Goal: Task Accomplishment & Management: Manage account settings

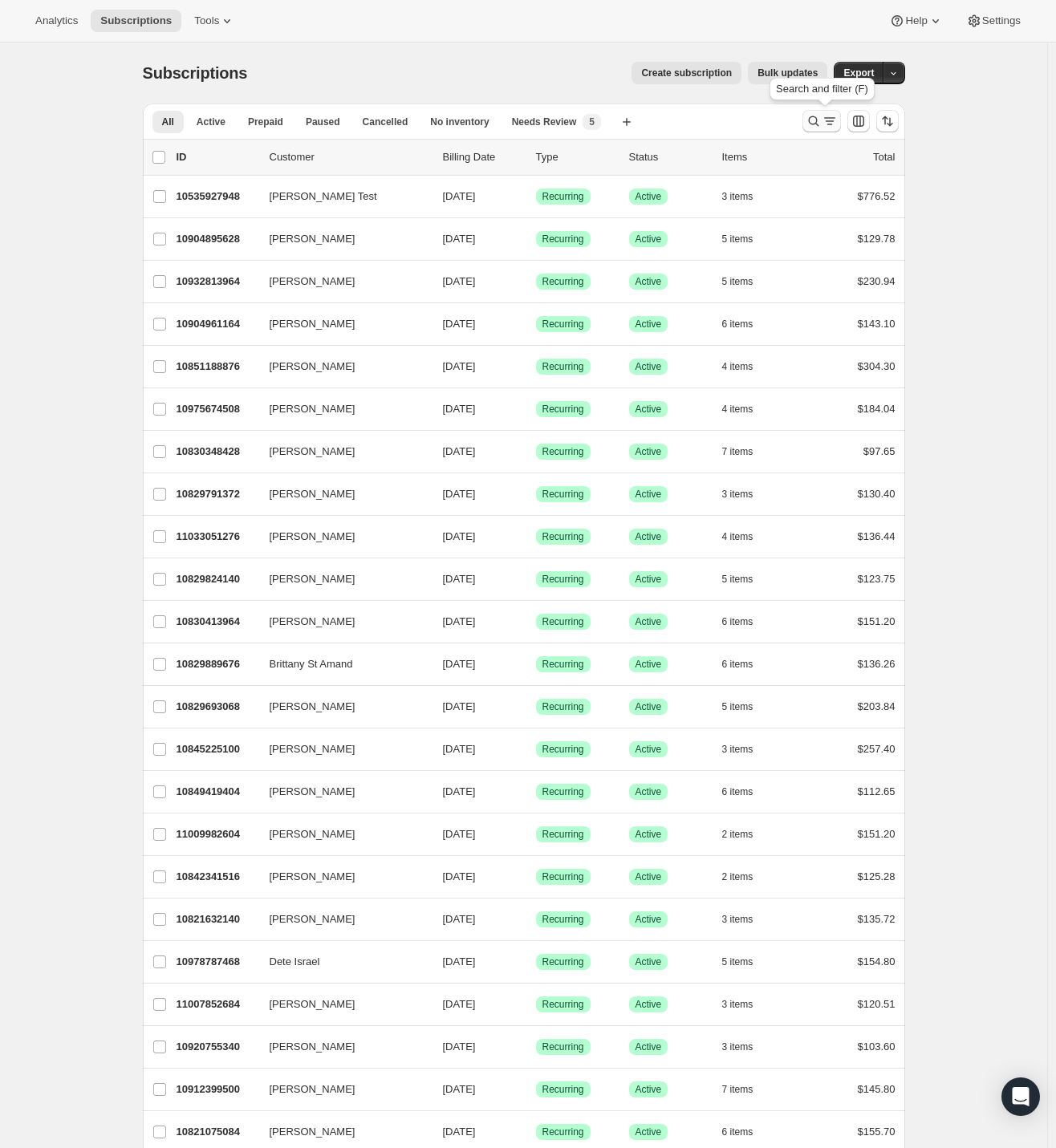
click at [822, 119] on icon "Search and filter results" at bounding box center [813, 121] width 16 height 16
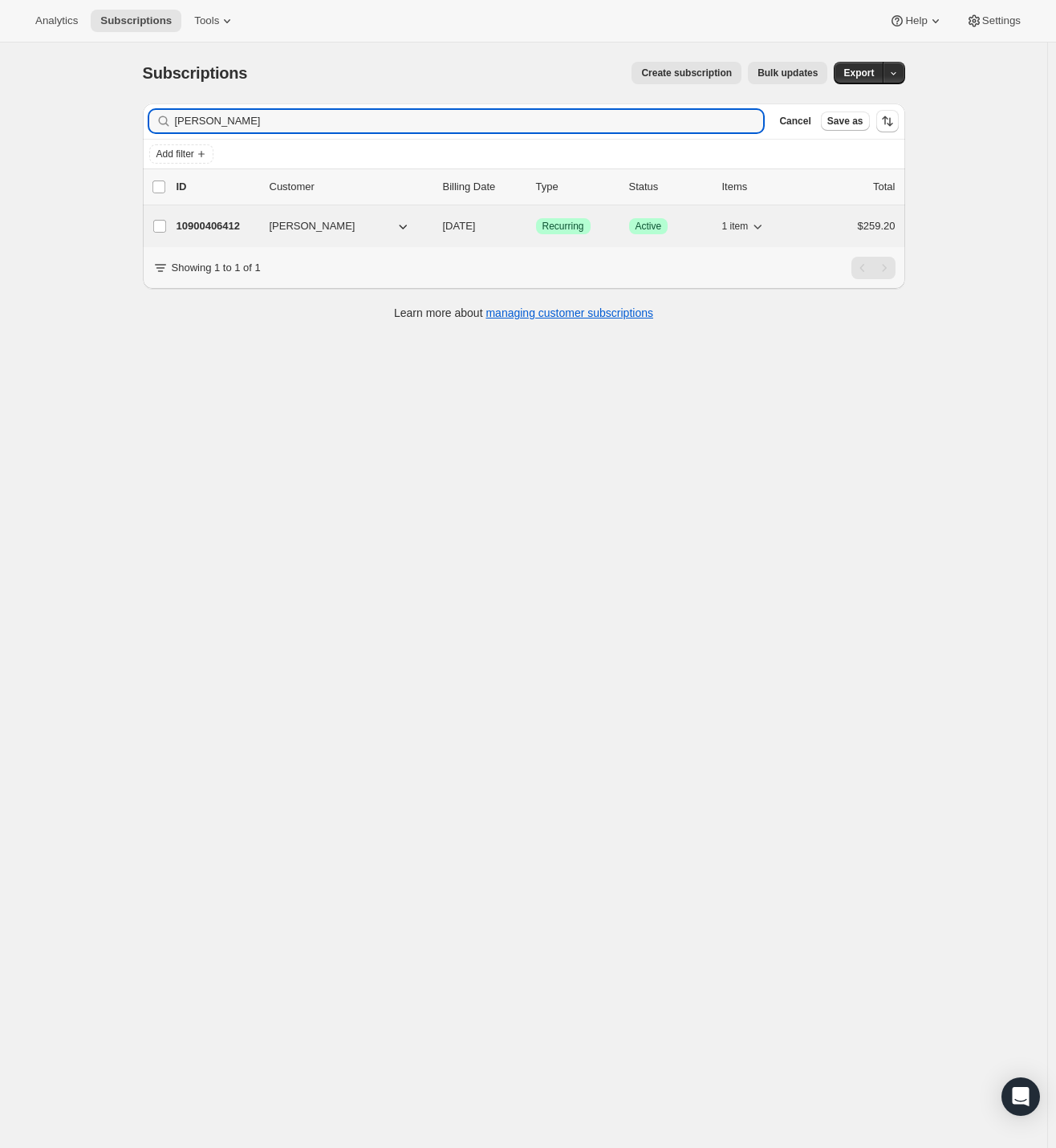
type input "[PERSON_NAME]"
click at [214, 221] on p "10900406412" at bounding box center [217, 226] width 81 height 16
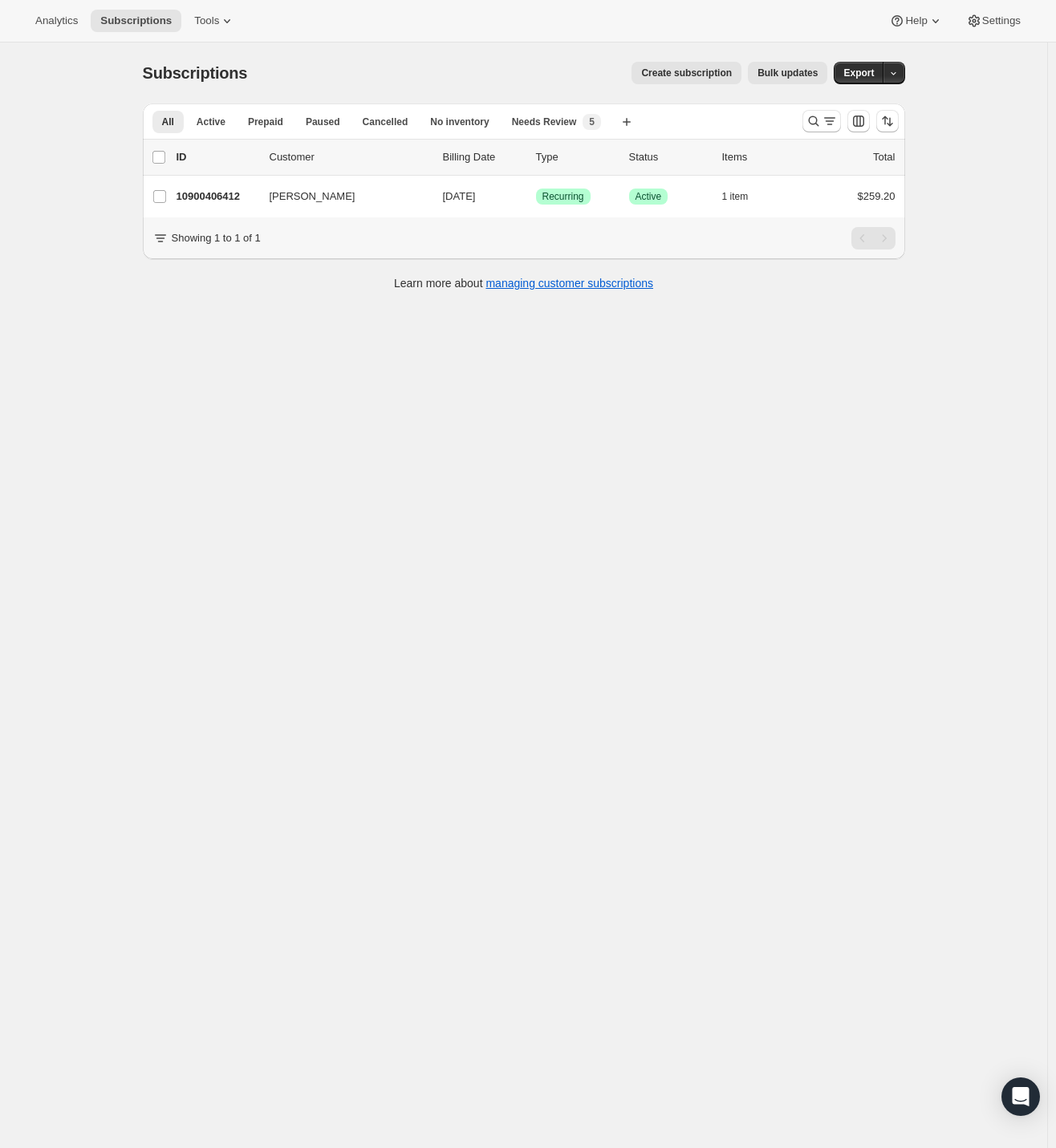
click at [346, 505] on div "Subscriptions. This page is ready Subscriptions Create subscription Bulk update…" at bounding box center [524, 617] width 1047 height 1148
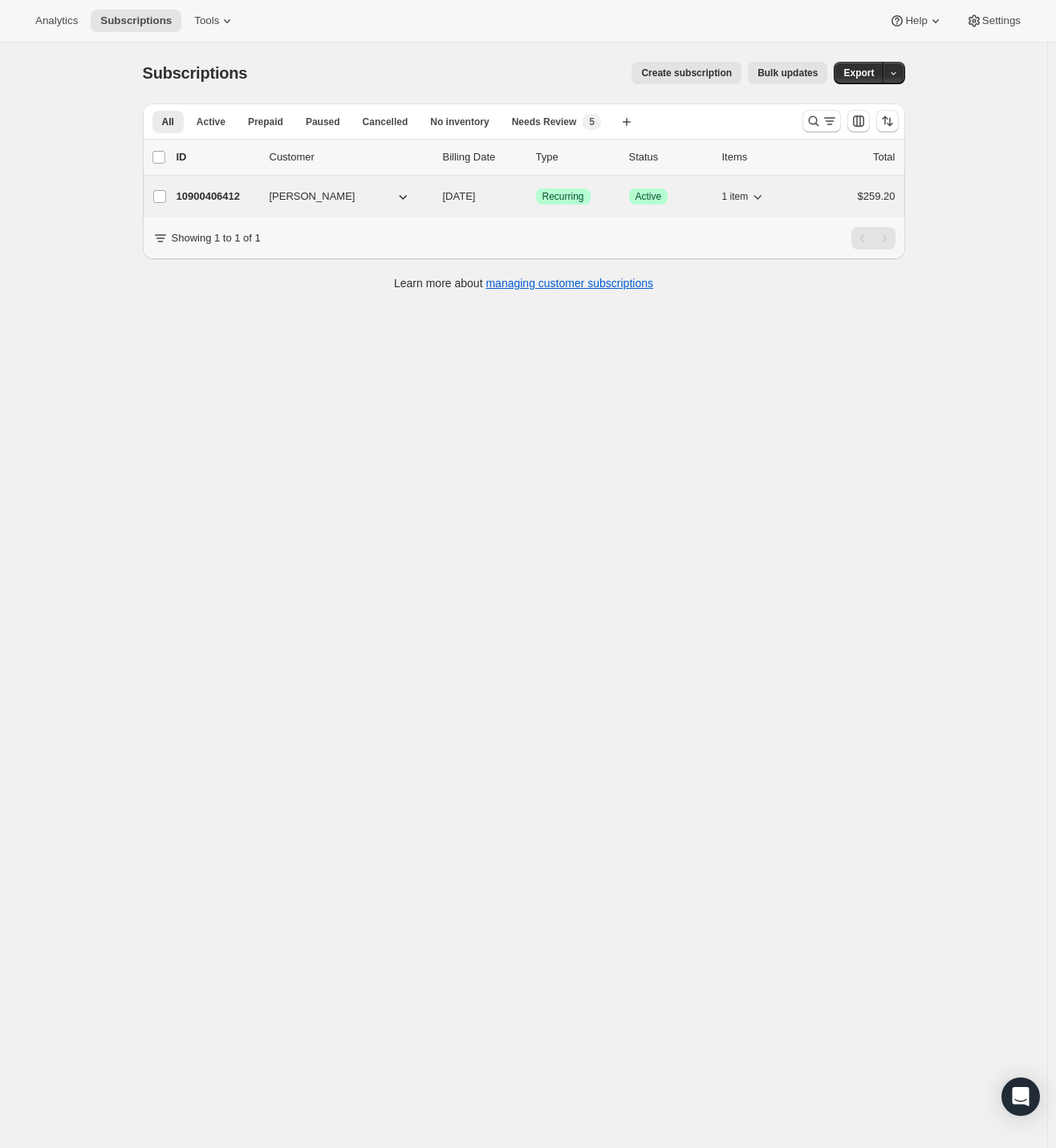
click at [218, 187] on div "10900406412 Ricky DeCastro 12/07/2025 Success Recurring Success Active 1 item $…" at bounding box center [535, 196] width 719 height 22
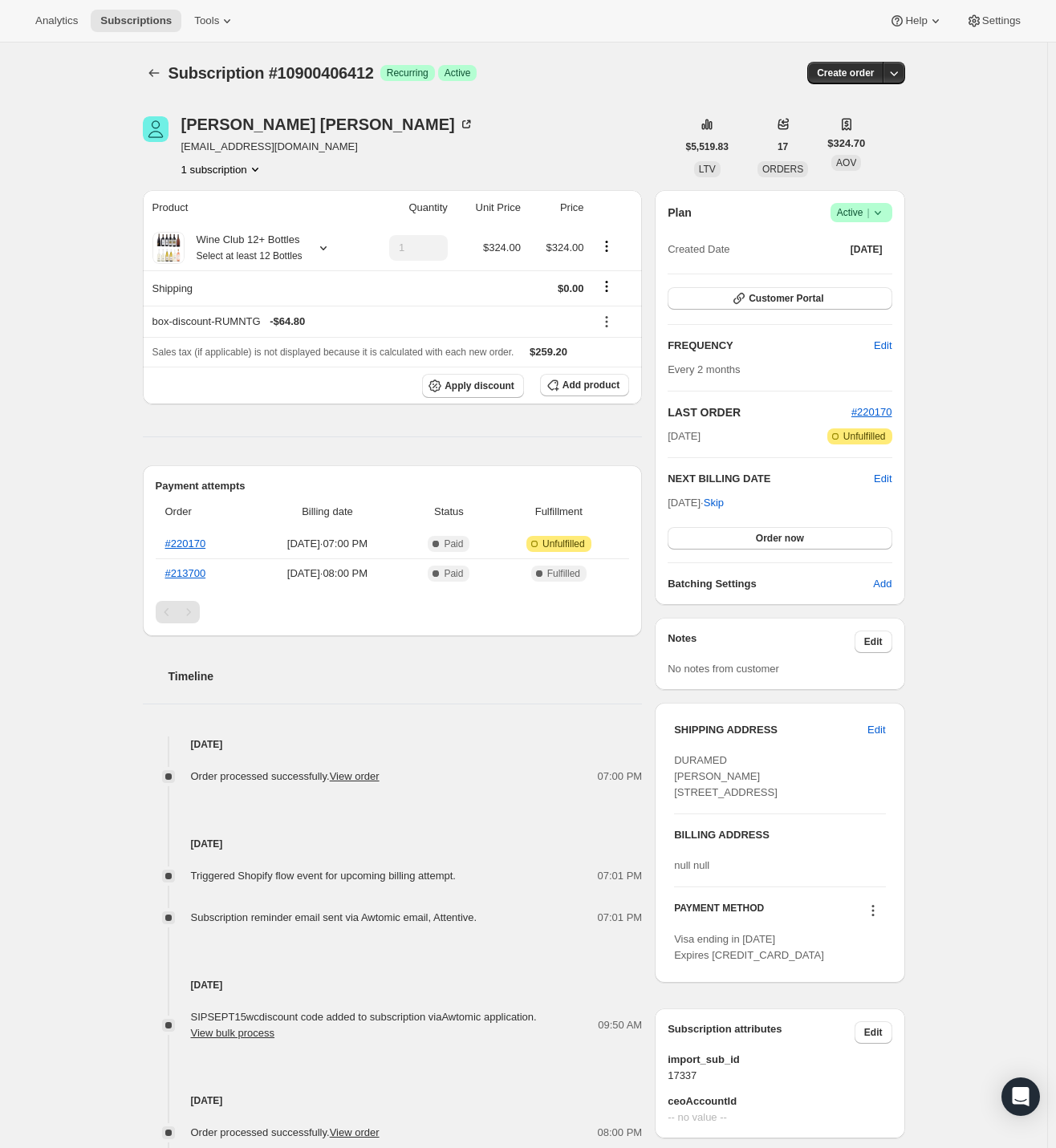
click at [197, 729] on div "Timeline Oct 7, 2025 Order processed successfully. View order 07:00 PM Sep 30, …" at bounding box center [393, 963] width 500 height 654
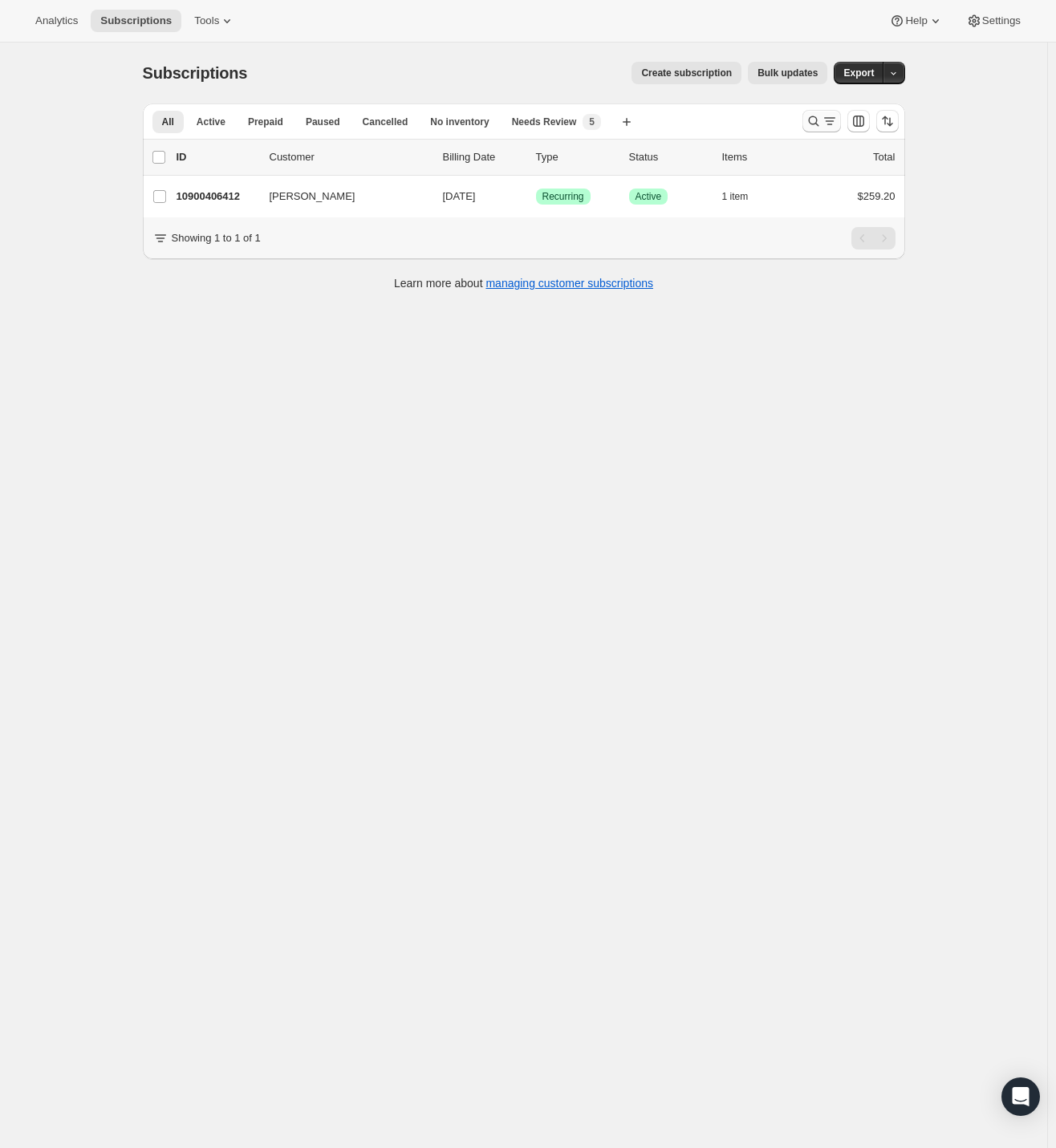
click at [822, 123] on icon "Search and filter results" at bounding box center [813, 121] width 16 height 16
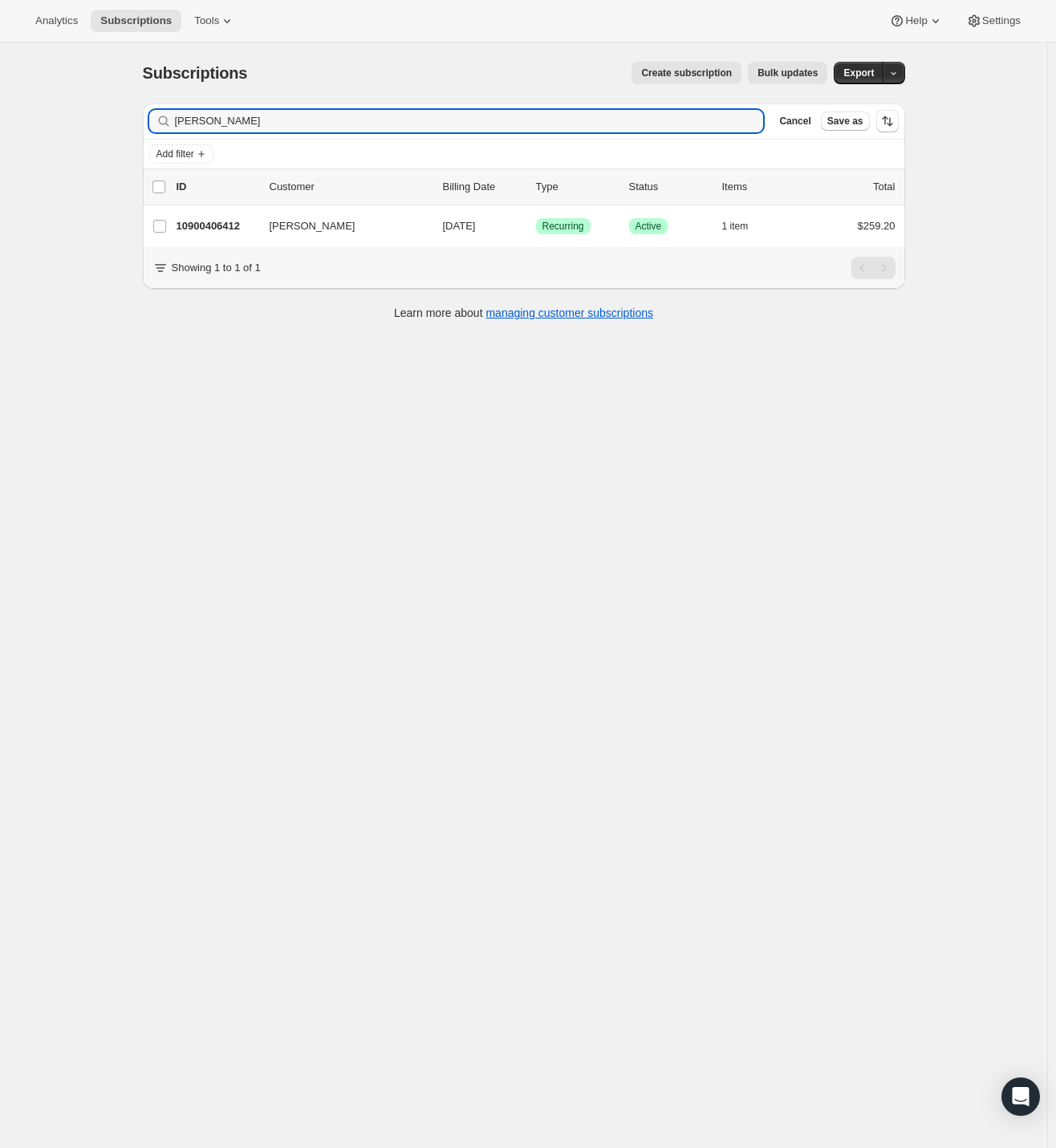
drag, startPoint x: 284, startPoint y: 124, endPoint x: 45, endPoint y: 132, distance: 239.1
click at [45, 132] on div "Subscriptions. This page is ready Subscriptions Create subscription Bulk update…" at bounding box center [524, 617] width 1047 height 1148
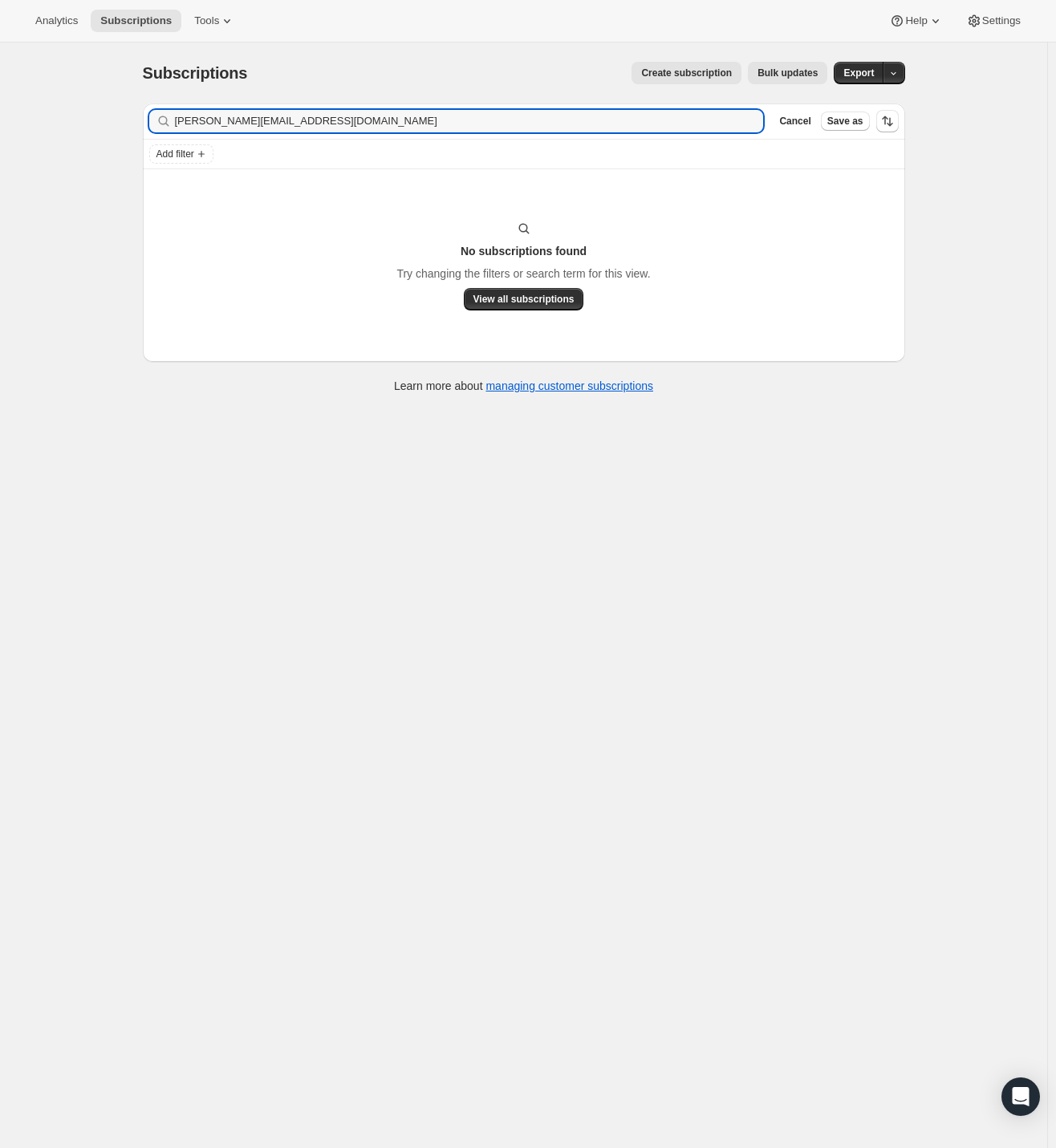
type input "[PERSON_NAME][EMAIL_ADDRESS][DOMAIN_NAME]"
